Goal: Transaction & Acquisition: Book appointment/travel/reservation

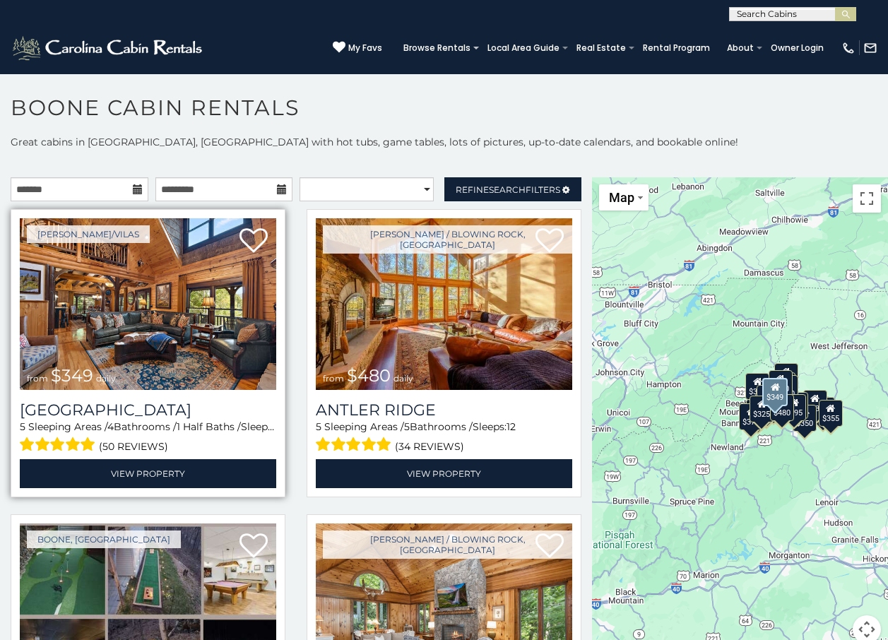
click at [172, 345] on img at bounding box center [148, 304] width 256 height 172
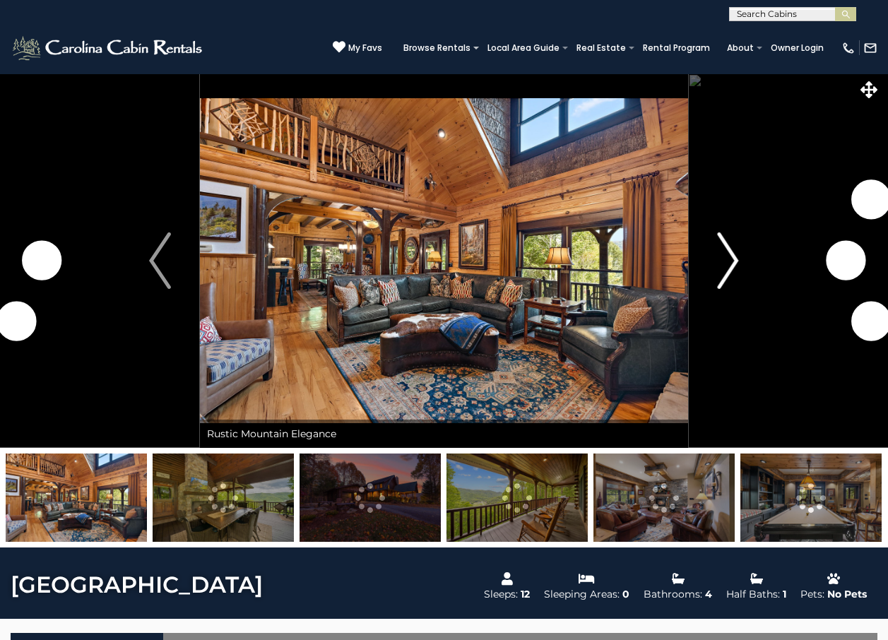
click at [731, 256] on img "Next" at bounding box center [727, 260] width 21 height 56
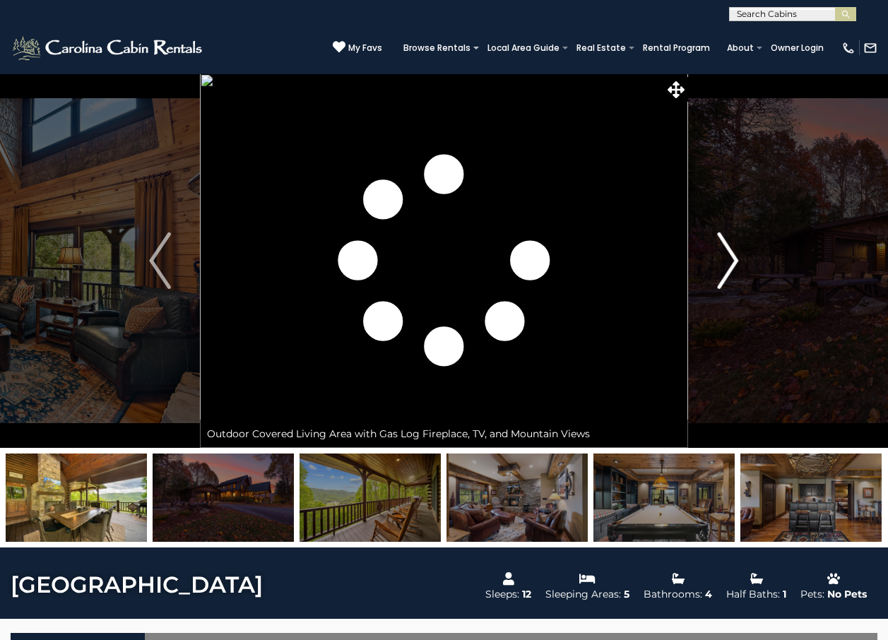
click at [731, 256] on img "Next" at bounding box center [727, 260] width 21 height 56
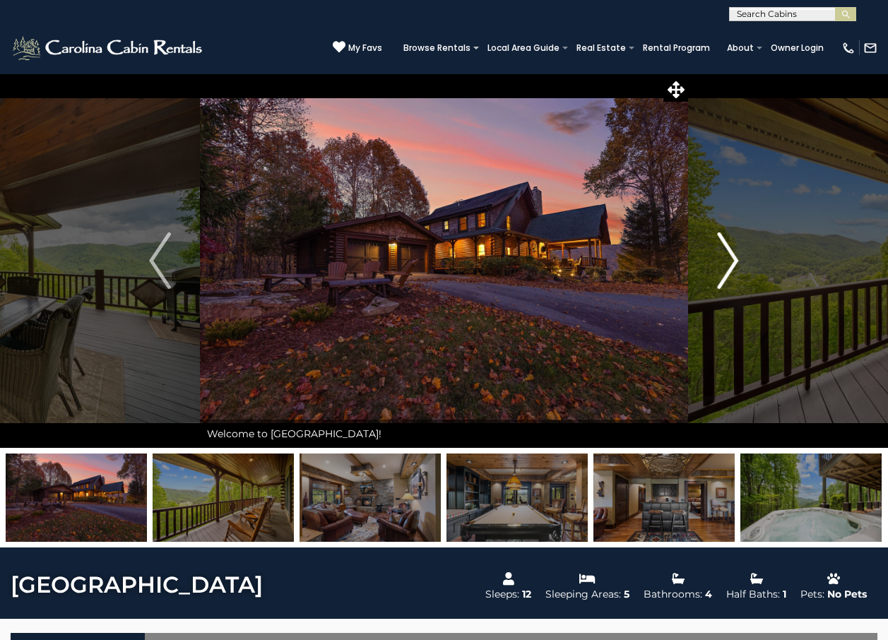
click at [731, 255] on img "Next" at bounding box center [727, 260] width 21 height 56
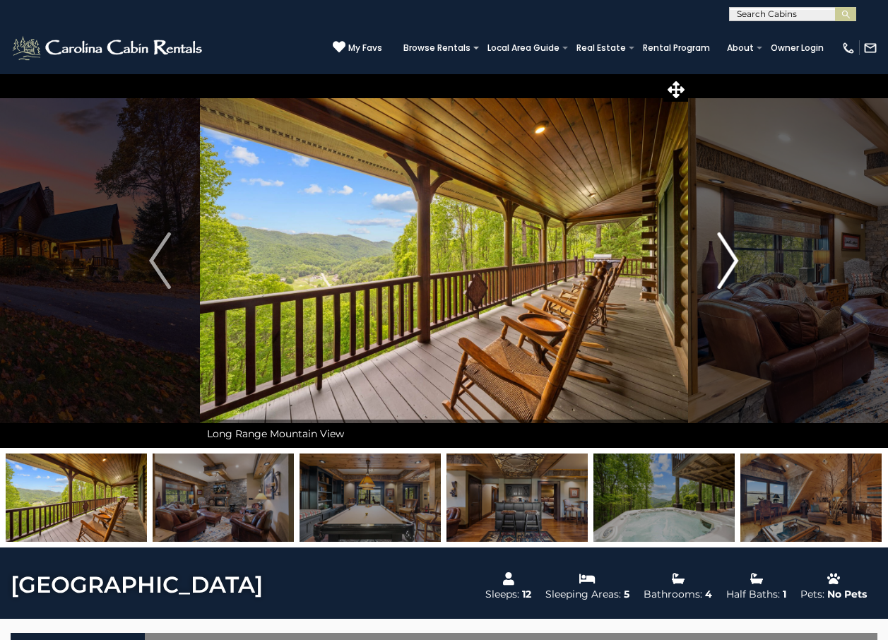
click at [727, 257] on img "Next" at bounding box center [727, 260] width 21 height 56
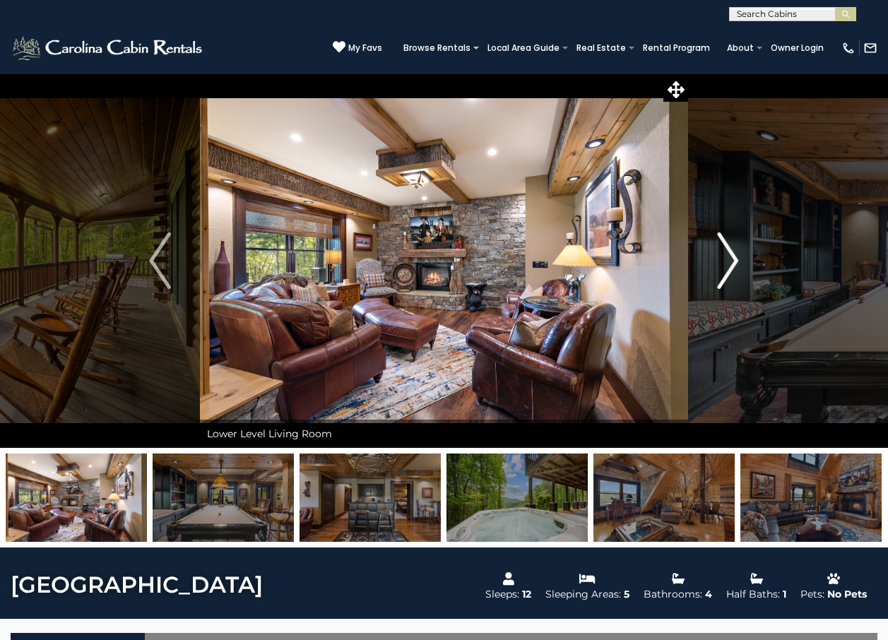
click at [734, 261] on img "Next" at bounding box center [727, 260] width 21 height 56
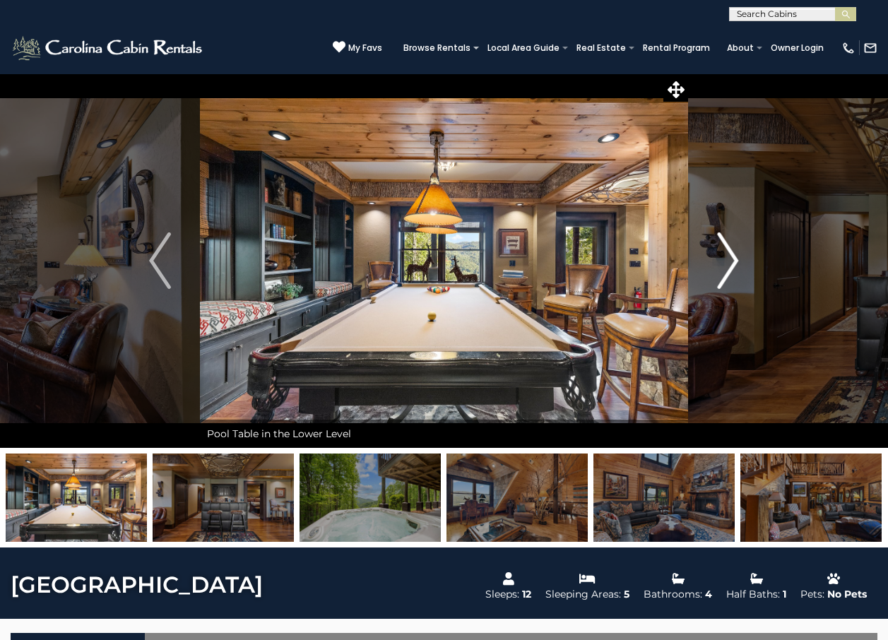
click at [730, 258] on img "Next" at bounding box center [727, 260] width 21 height 56
